Goal: Task Accomplishment & Management: Use online tool/utility

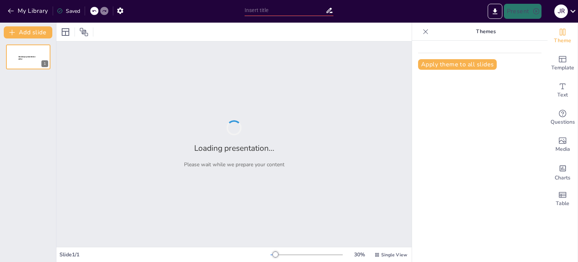
type input "Suspiros Dorados: Innovación y Tradición en el Marketing de Alfajores Premium"
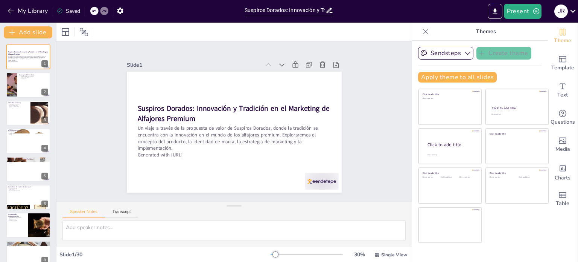
checkbox input "true"
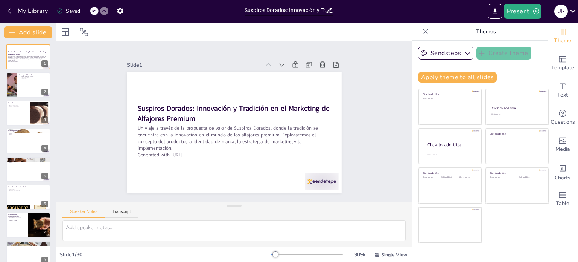
checkbox input "true"
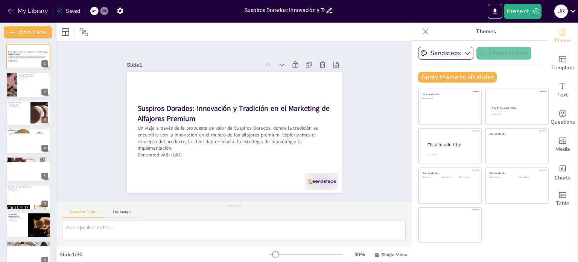
checkbox input "true"
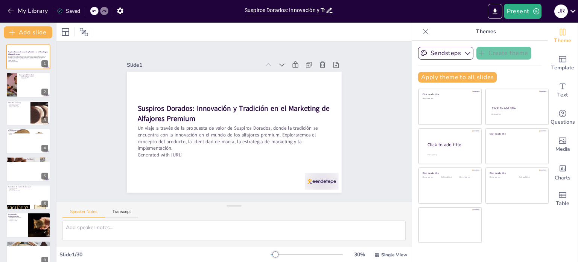
checkbox input "true"
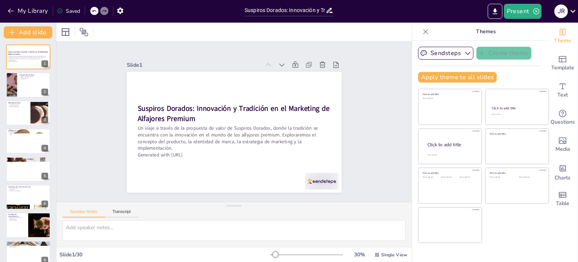
checkbox input "true"
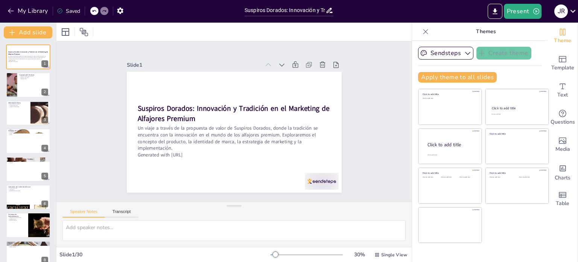
checkbox input "true"
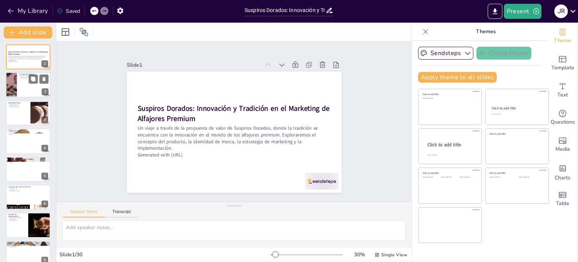
checkbox input "true"
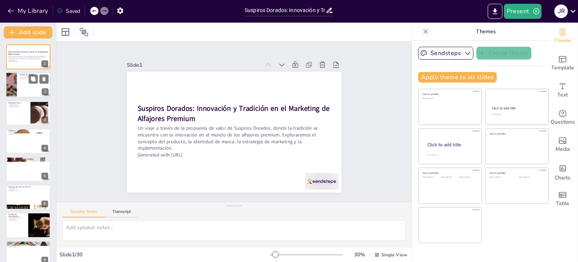
checkbox input "true"
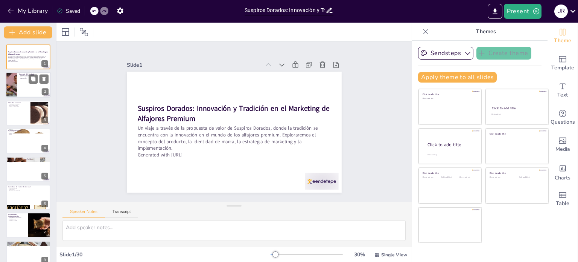
checkbox input "true"
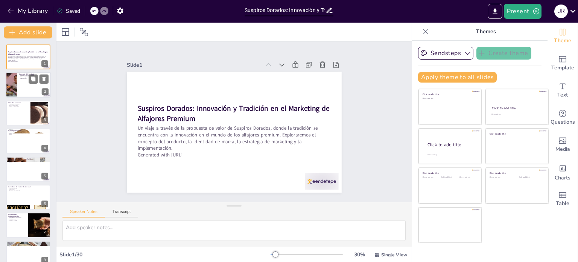
checkbox input "true"
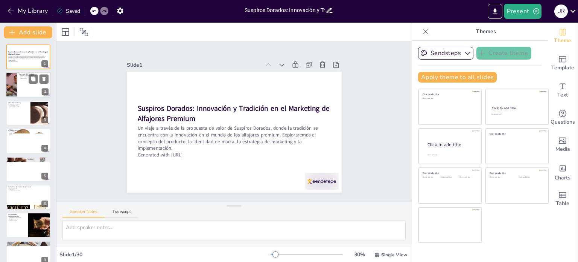
click at [13, 88] on div at bounding box center [11, 85] width 34 height 26
type textarea "Los alfajores artesanales premium son el corazón de nuestra propuesta. Cada uno…"
checkbox input "true"
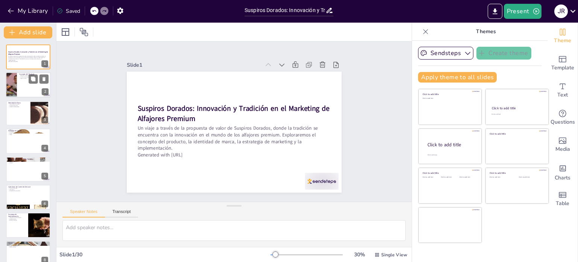
checkbox input "true"
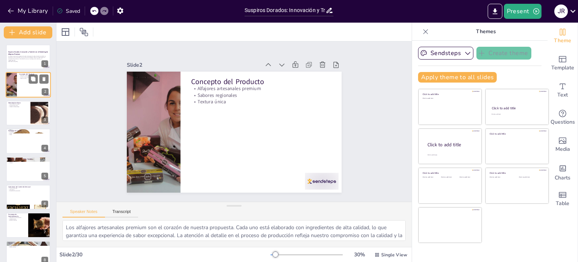
checkbox input "true"
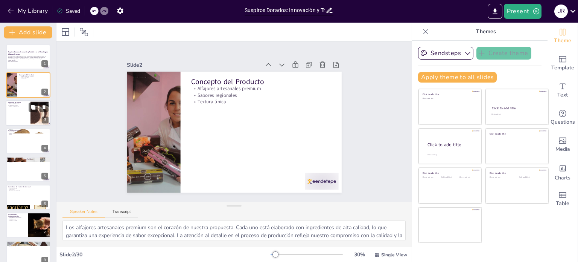
checkbox input "true"
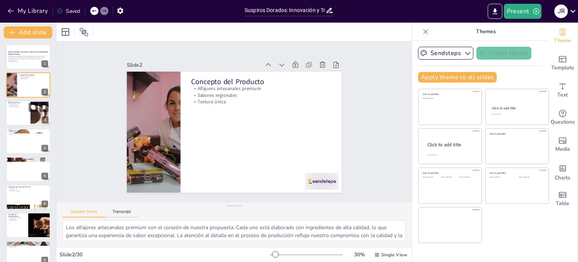
checkbox input "true"
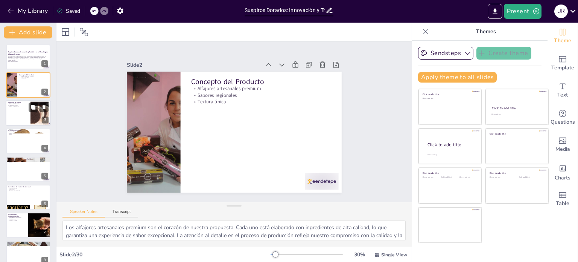
checkbox input "true"
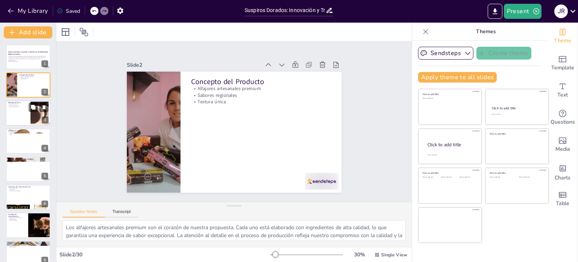
click at [18, 113] on div at bounding box center [28, 113] width 45 height 26
type textarea "La personalidad de marca es esencial para crear una conexión emocional con los …"
checkbox input "true"
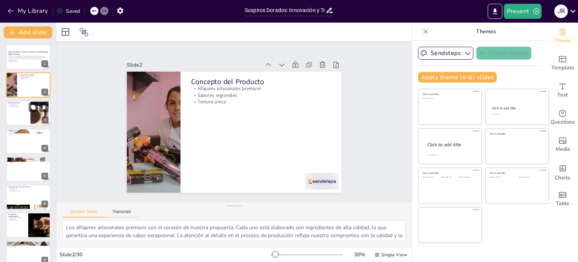
checkbox input "true"
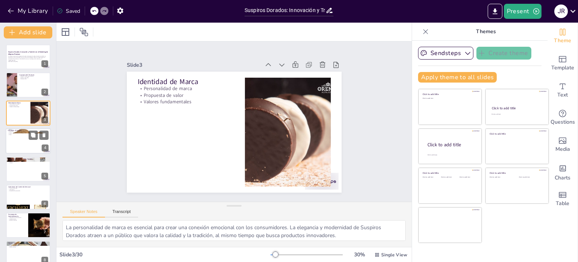
checkbox input "true"
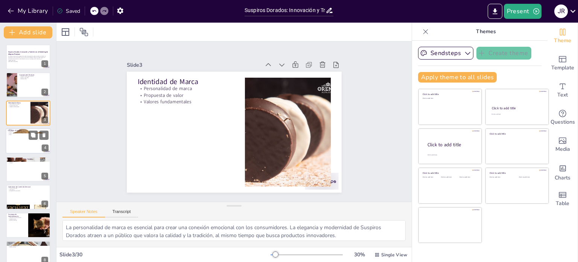
checkbox input "true"
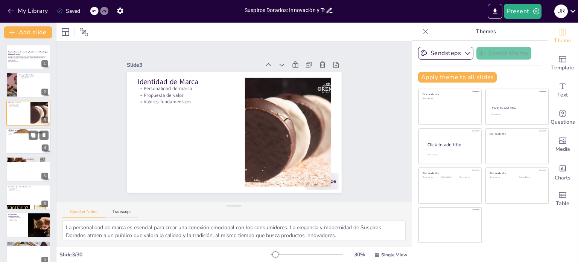
checkbox input "true"
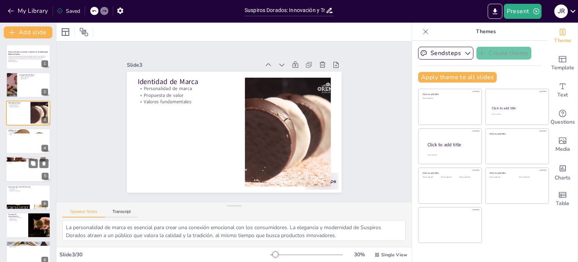
checkbox input "true"
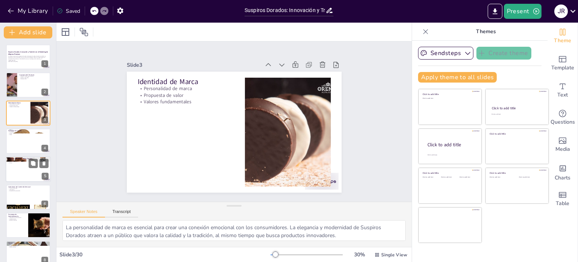
checkbox input "true"
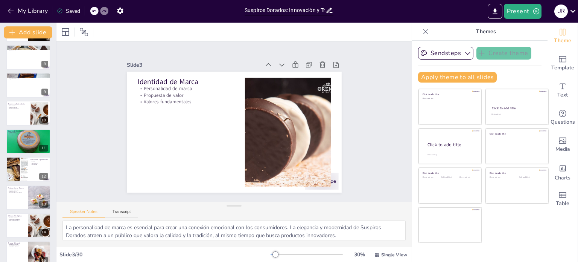
checkbox input "true"
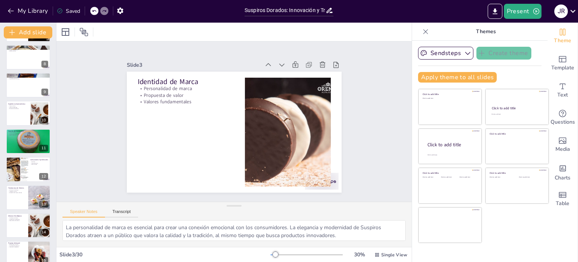
scroll to position [196, 0]
checkbox input "true"
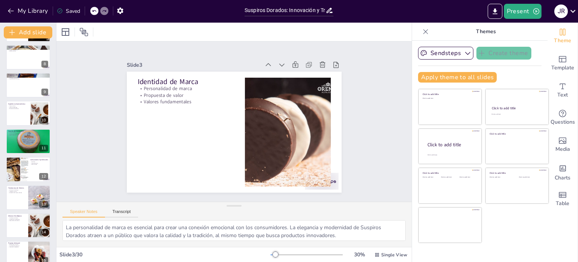
checkbox input "true"
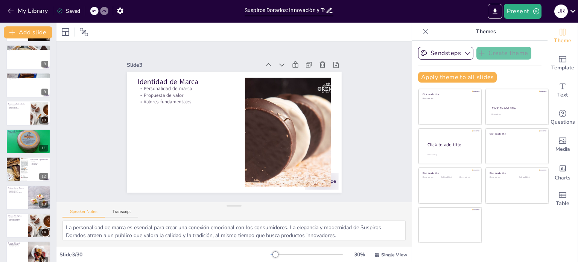
checkbox input "true"
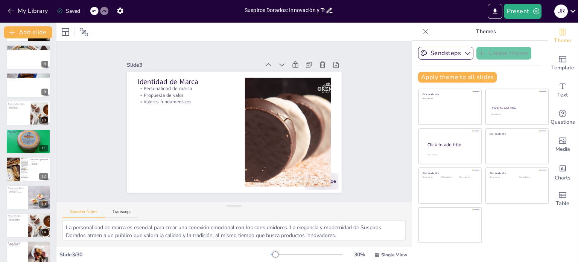
checkbox input "true"
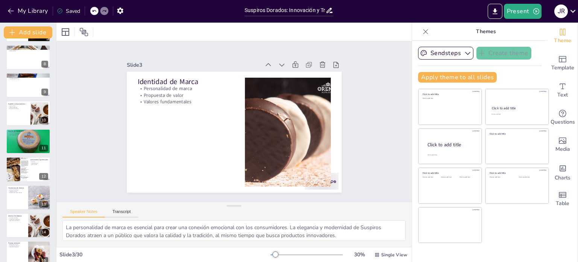
checkbox input "true"
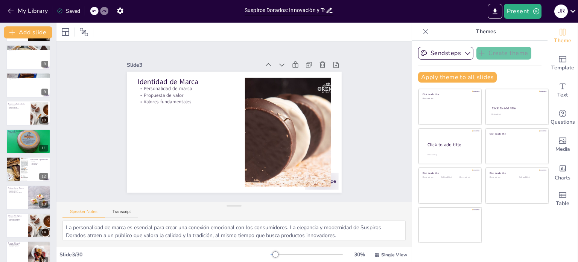
checkbox input "true"
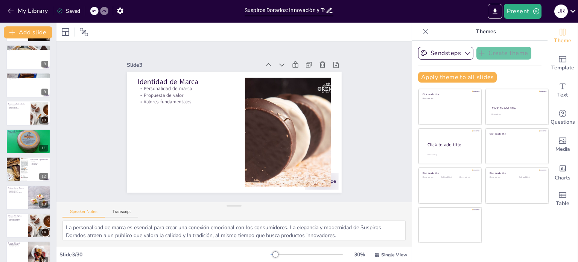
checkbox input "true"
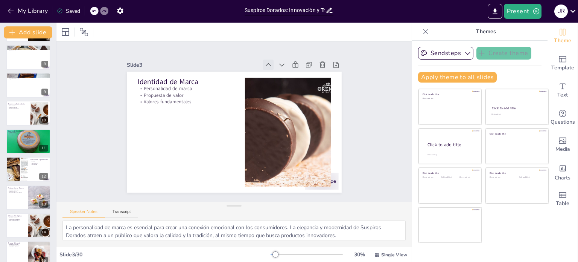
checkbox input "true"
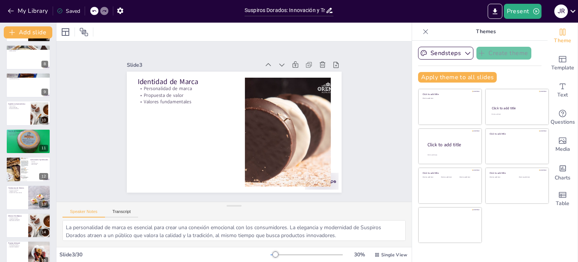
checkbox input "true"
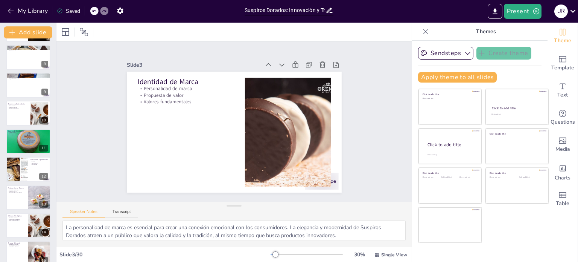
checkbox input "true"
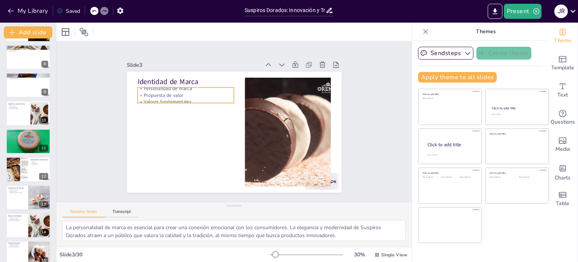
checkbox input "true"
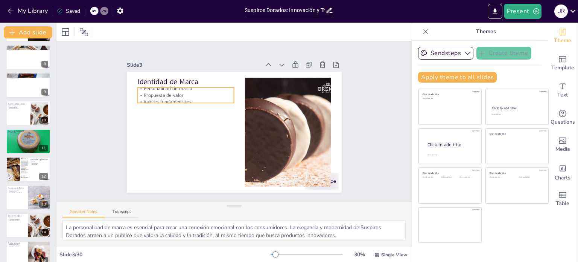
checkbox input "true"
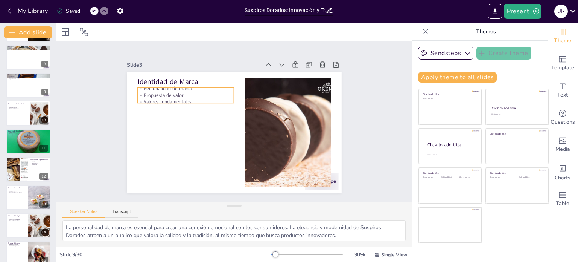
checkbox input "true"
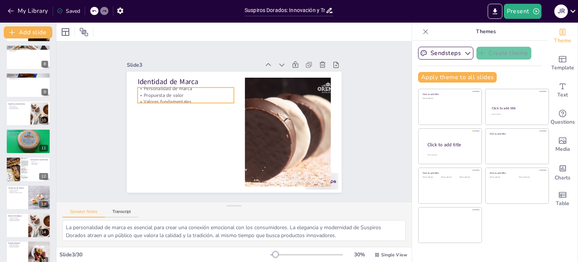
checkbox input "true"
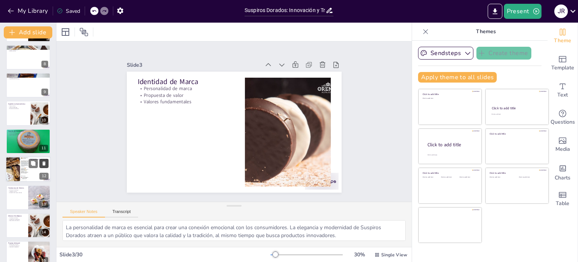
checkbox input "true"
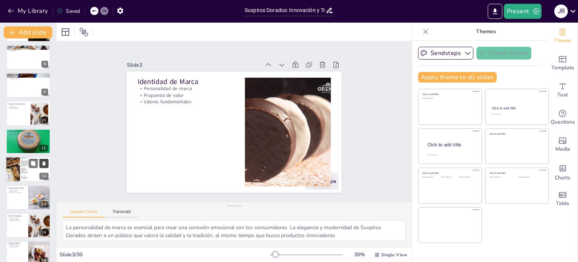
checkbox input "true"
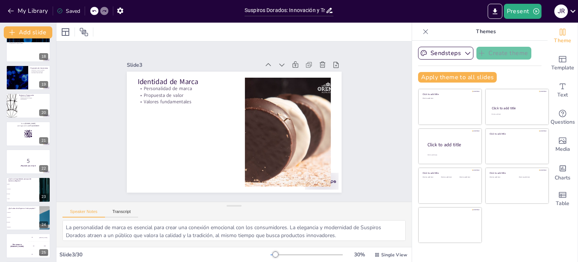
scroll to position [484, 0]
checkbox input "true"
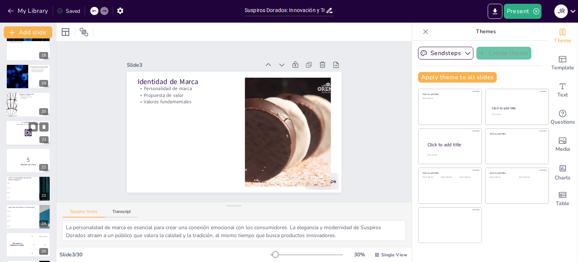
checkbox input "true"
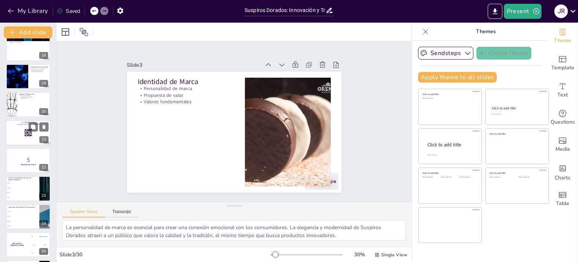
checkbox input "true"
click at [18, 110] on div at bounding box center [28, 104] width 45 height 26
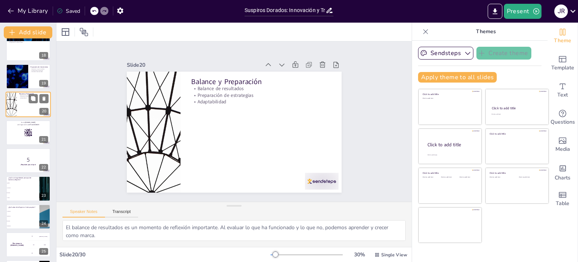
scroll to position [438, 0]
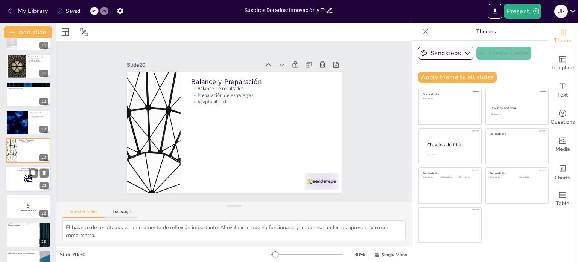
click at [20, 183] on div at bounding box center [28, 179] width 45 height 26
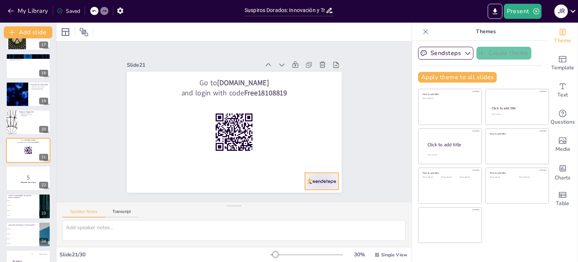
click at [149, 117] on div at bounding box center [130, 102] width 38 height 29
click at [22, 181] on strong "¡Prepárate para el quiz!" at bounding box center [28, 182] width 16 height 2
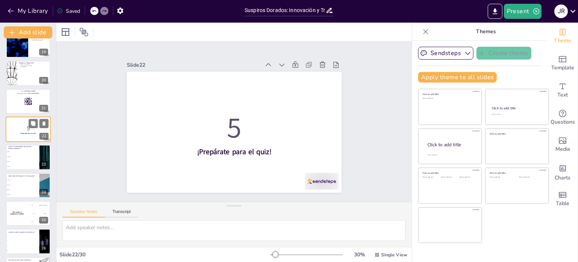
scroll to position [516, 0]
click at [12, 152] on li "Quinua" at bounding box center [23, 151] width 34 height 5
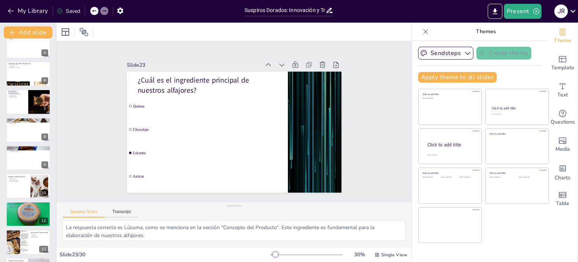
scroll to position [0, 0]
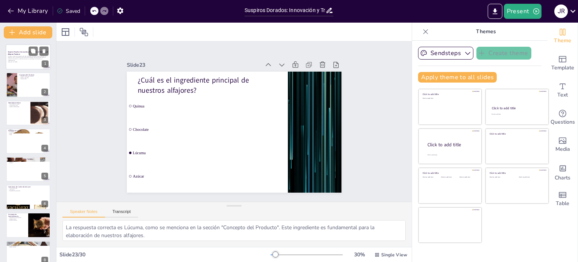
click at [18, 63] on div at bounding box center [28, 57] width 45 height 26
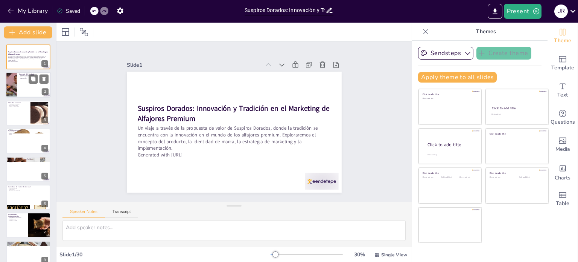
click at [32, 95] on div at bounding box center [28, 85] width 45 height 26
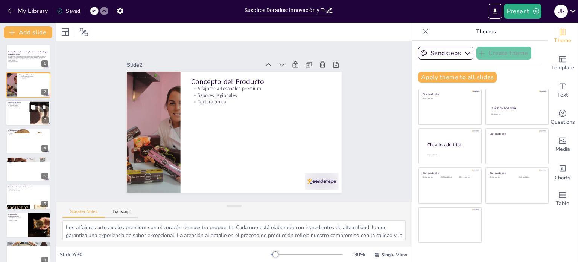
click at [23, 119] on div at bounding box center [28, 113] width 45 height 26
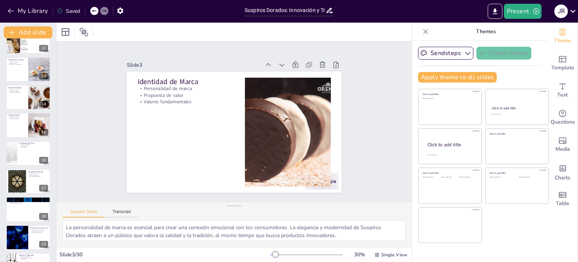
scroll to position [323, 0]
click at [18, 105] on div at bounding box center [28, 98] width 45 height 26
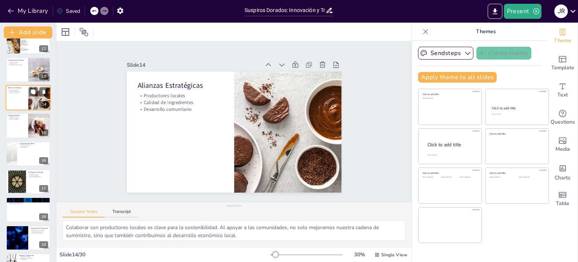
scroll to position [271, 0]
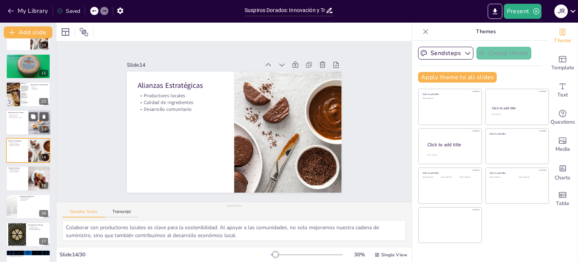
click at [18, 131] on div at bounding box center [28, 123] width 45 height 26
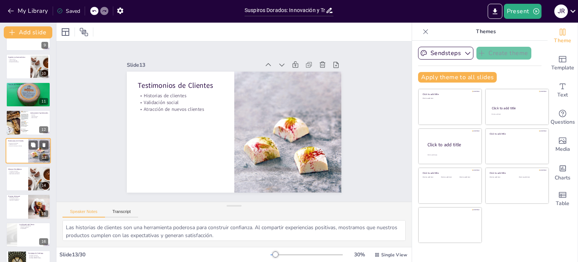
scroll to position [625, 0]
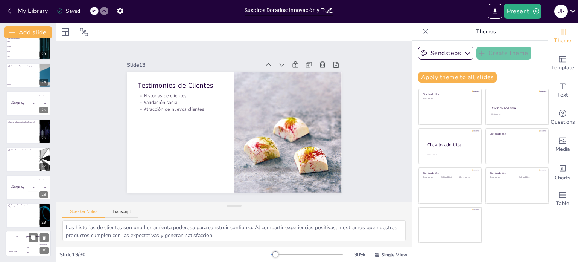
click at [20, 248] on div "Hasan 100" at bounding box center [13, 249] width 15 height 13
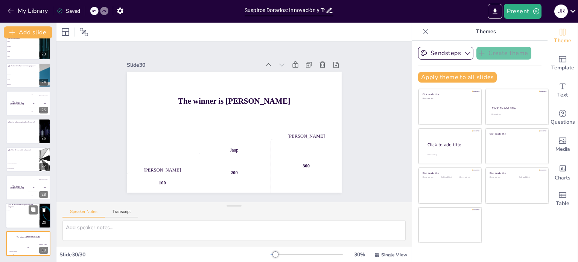
click at [10, 203] on p "¿Cuál es el valor de la caja clásica de alfajores?" at bounding box center [22, 205] width 29 height 4
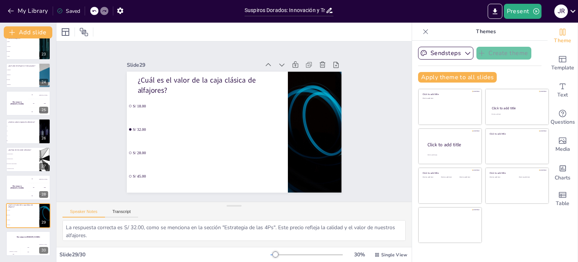
click at [11, 162] on li "Chocolate de origen peruano" at bounding box center [23, 163] width 34 height 5
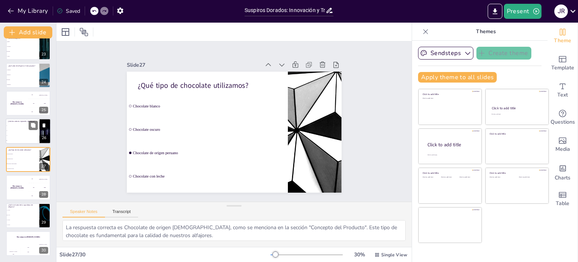
click at [21, 125] on span "1" at bounding box center [23, 125] width 32 height 1
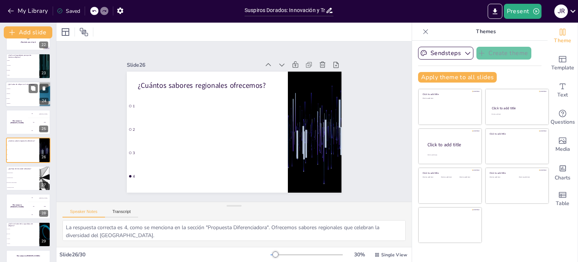
click at [17, 94] on li "Maracuyá" at bounding box center [23, 93] width 34 height 5
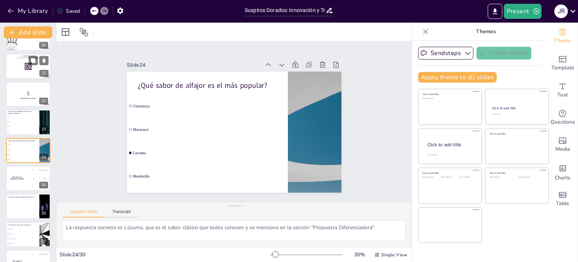
click at [15, 57] on p "and login with code Free18108819" at bounding box center [28, 58] width 41 height 2
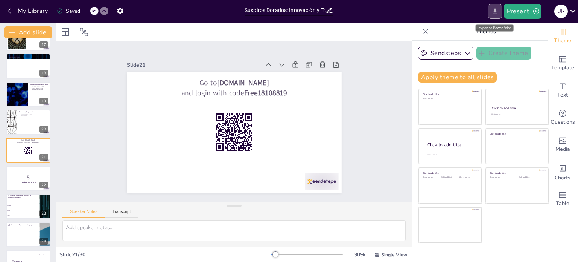
click at [496, 14] on icon "Export to PowerPoint" at bounding box center [495, 12] width 8 height 8
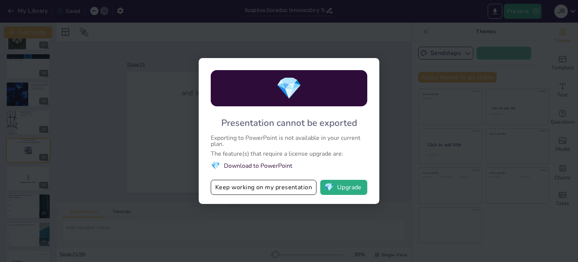
click at [114, 126] on div "💎 Presentation cannot be exported Exporting to PowerPoint is not available in y…" at bounding box center [289, 131] width 578 height 262
click at [408, 87] on div "💎 Presentation cannot be exported Exporting to PowerPoint is not available in y…" at bounding box center [289, 131] width 578 height 262
click at [297, 188] on button "Keep working on my presentation" at bounding box center [264, 186] width 106 height 15
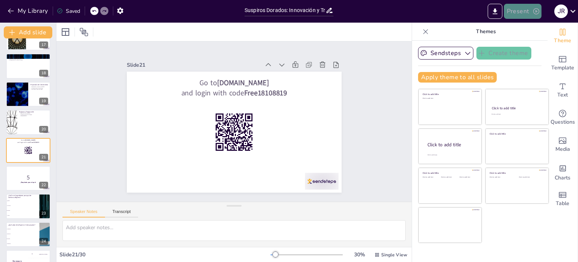
click at [532, 9] on icon "button" at bounding box center [536, 12] width 8 height 8
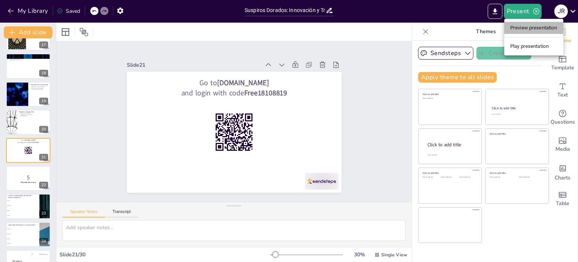
click at [526, 28] on li "Preview presentation" at bounding box center [533, 28] width 59 height 12
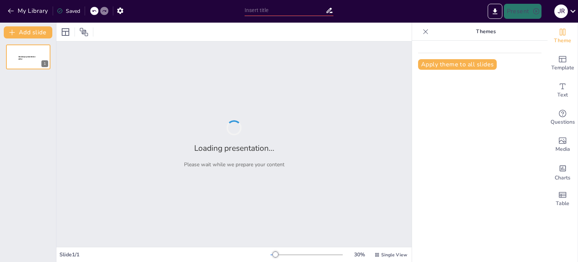
type input "Suspiros Dorados: Innovación y Tradición en el Marketing de Alfajores Premium"
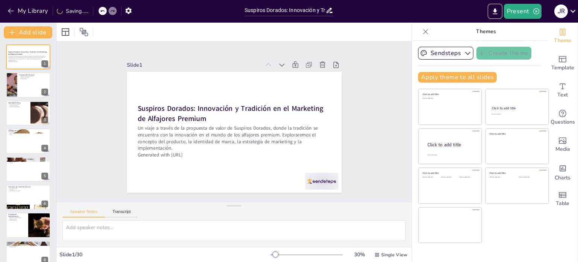
checkbox input "true"
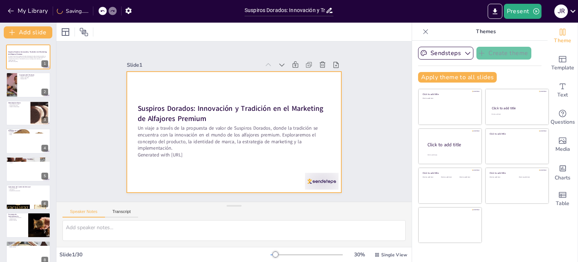
checkbox input "true"
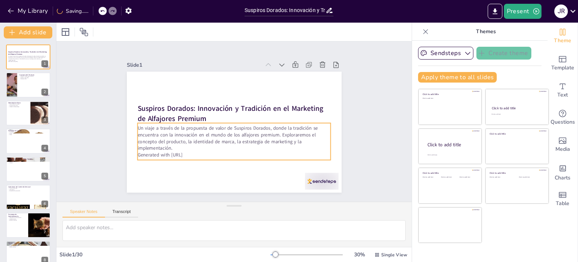
checkbox input "true"
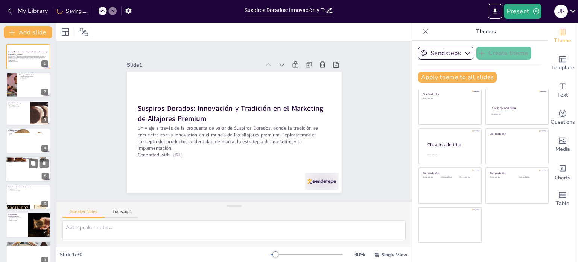
checkbox input "true"
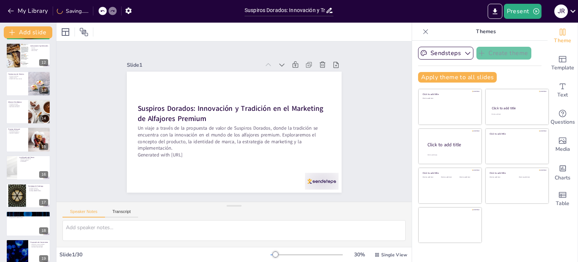
checkbox input "true"
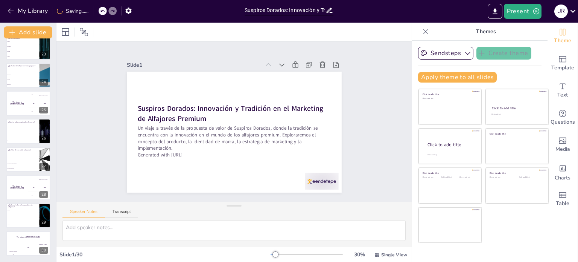
checkbox input "true"
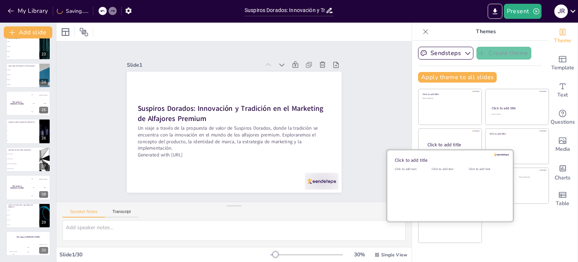
checkbox input "true"
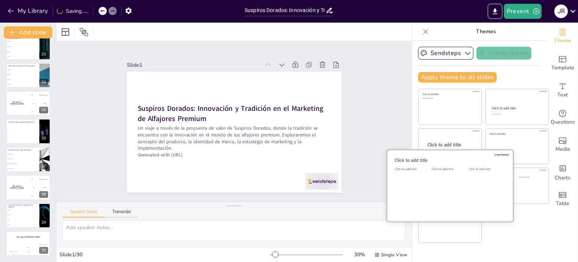
checkbox input "true"
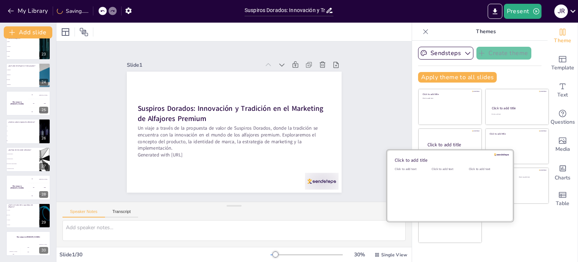
checkbox input "true"
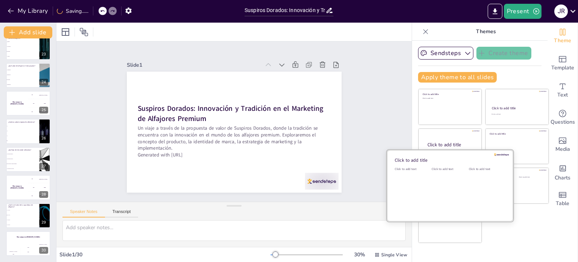
scroll to position [625, 0]
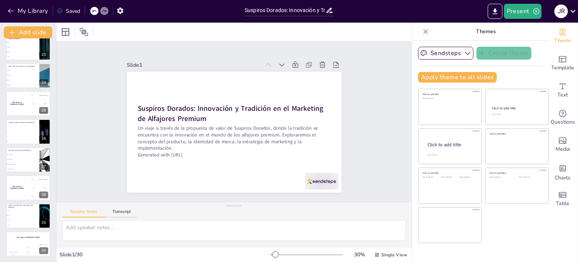
click at [575, 12] on icon at bounding box center [573, 11] width 10 height 10
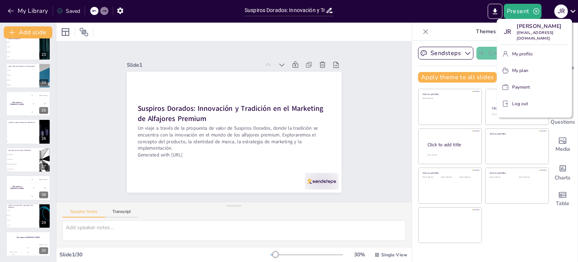
click at [518, 67] on p "My plan" at bounding box center [520, 70] width 16 height 7
